Goal: Go to known website: Go to known website

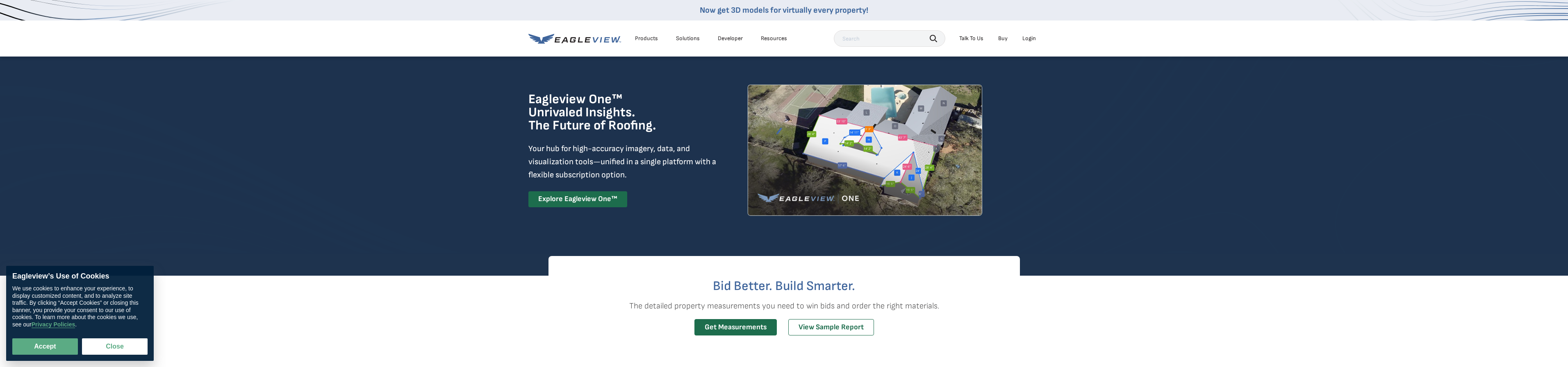
click at [1034, 38] on li "Login" at bounding box center [1029, 38] width 22 height 12
click at [1034, 38] on div "Login" at bounding box center [1029, 38] width 13 height 7
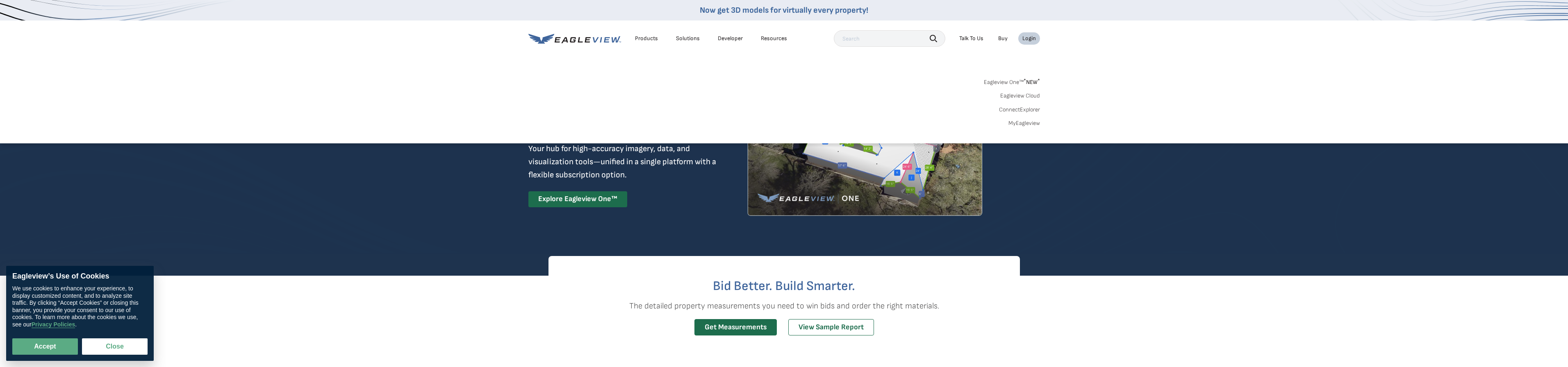
click at [1028, 40] on div "Login" at bounding box center [1029, 38] width 13 height 7
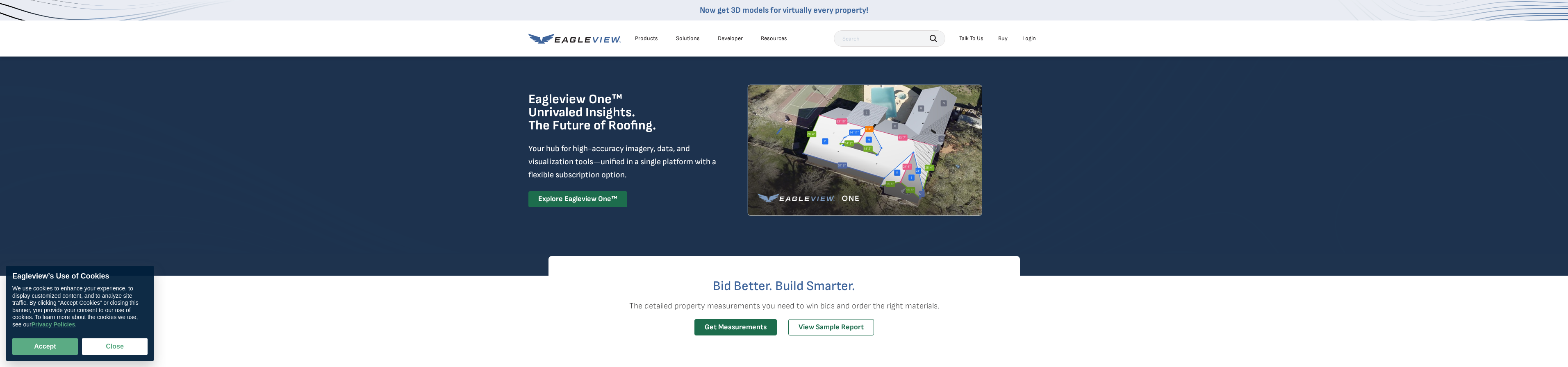
click at [1028, 40] on div "Login" at bounding box center [1029, 38] width 13 height 7
click at [1026, 40] on div "Login" at bounding box center [1029, 38] width 13 height 7
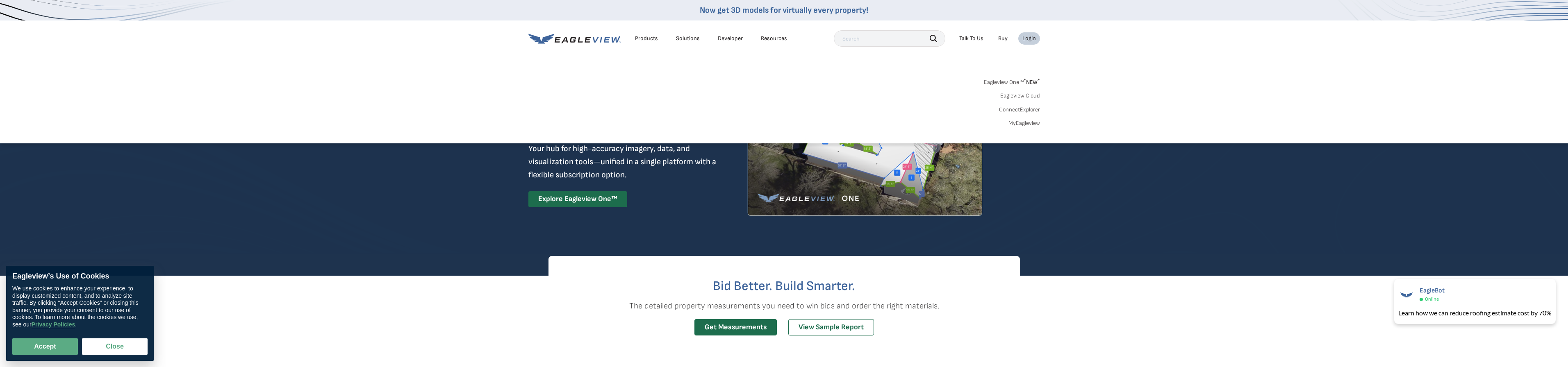
click at [1013, 82] on link "Eagleview One™ * NEW *" at bounding box center [1012, 80] width 56 height 9
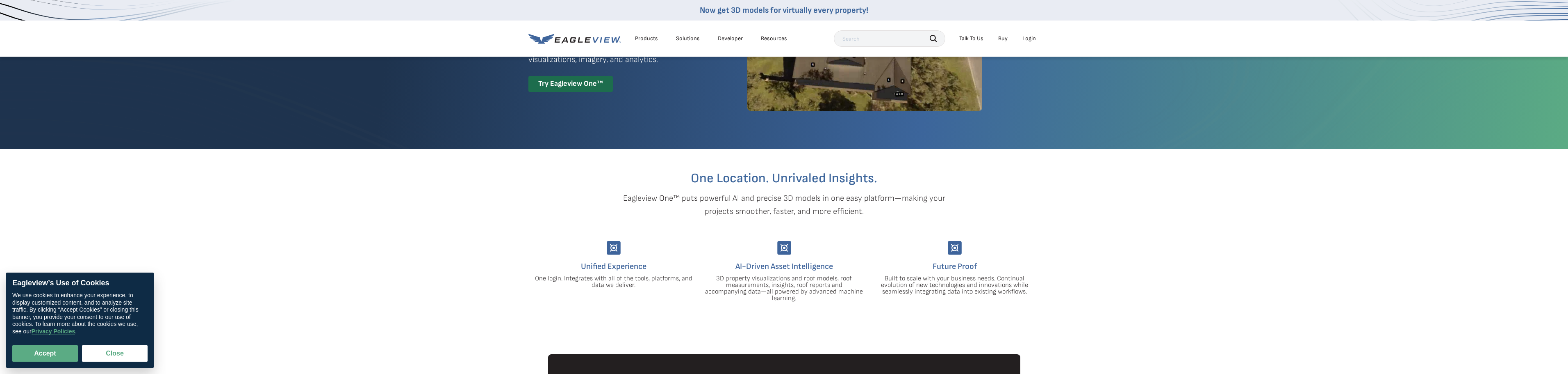
scroll to position [123, 0]
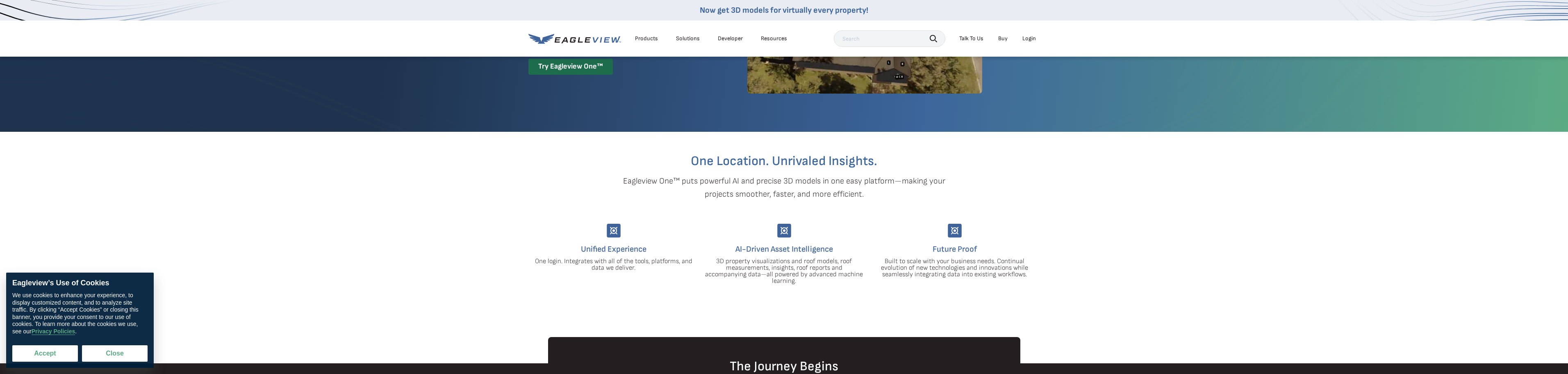
click at [28, 351] on button "Accept" at bounding box center [45, 353] width 66 height 16
checkbox input "true"
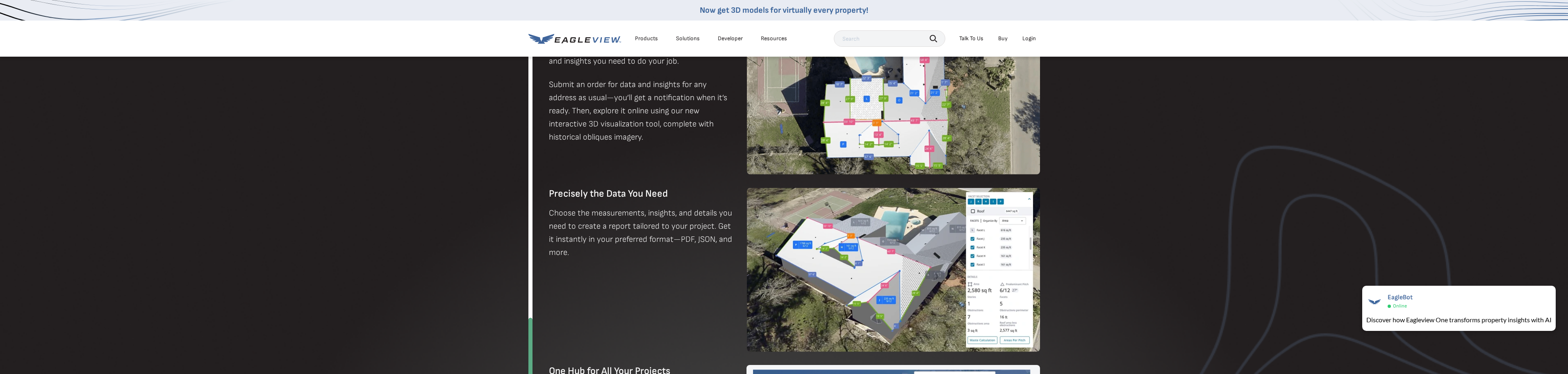
scroll to position [600, 0]
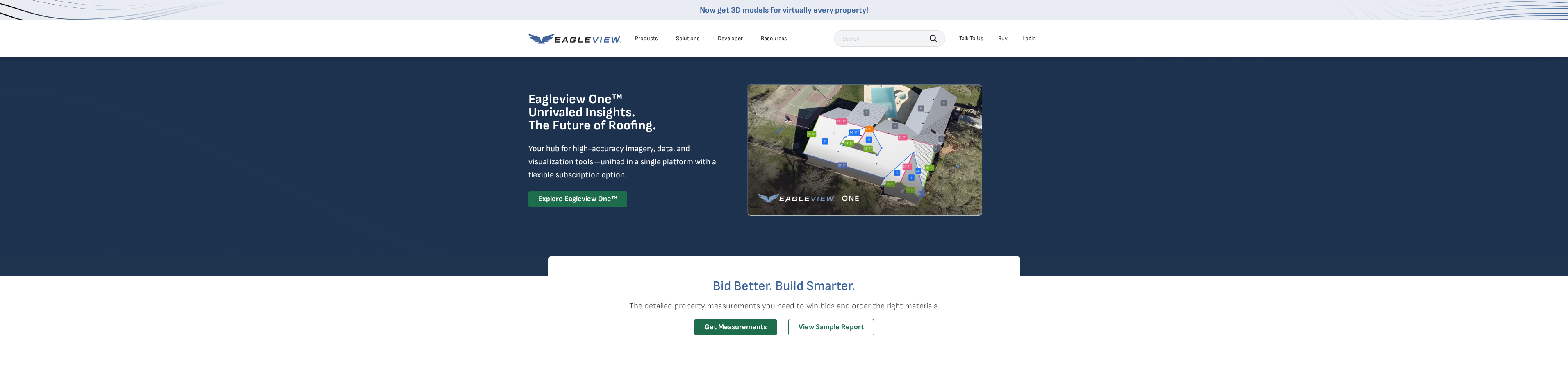
click at [1029, 38] on div "Login" at bounding box center [1029, 38] width 13 height 7
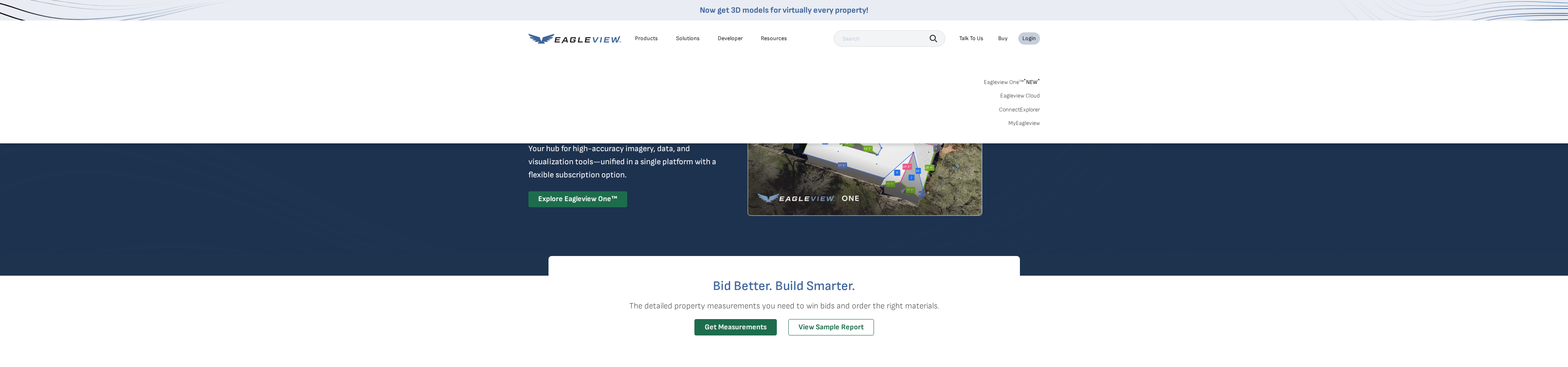
click at [1034, 124] on link "MyEagleview" at bounding box center [1024, 124] width 32 height 7
